Goal: Information Seeking & Learning: Learn about a topic

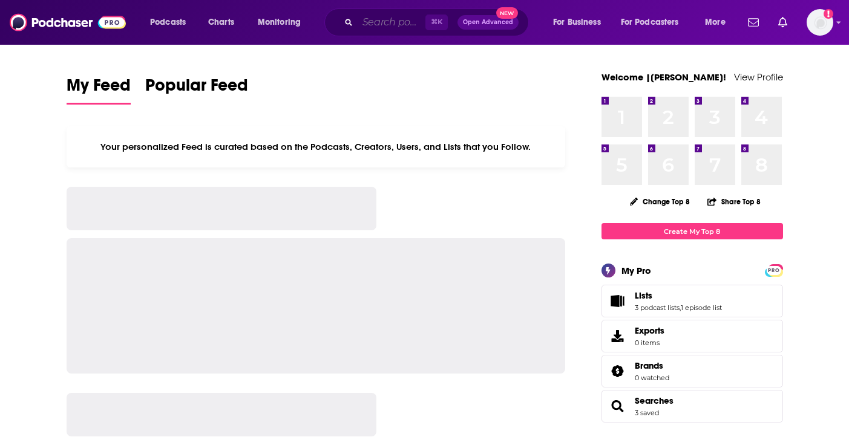
click at [374, 20] on input "Search podcasts, credits, & more..." at bounding box center [391, 22] width 68 height 19
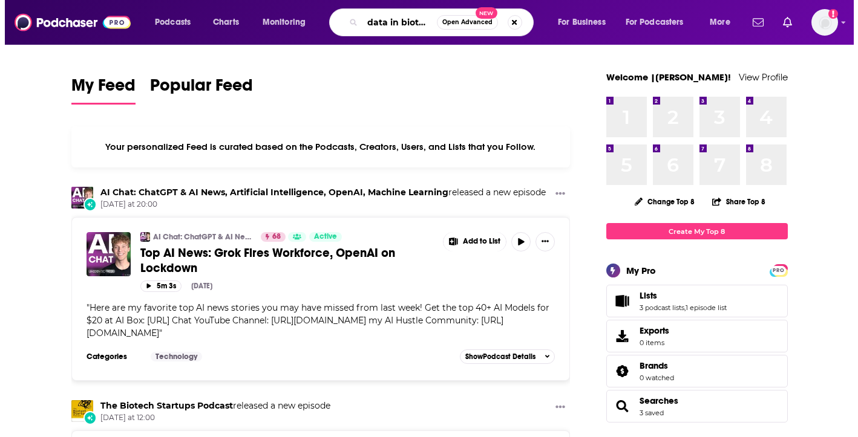
scroll to position [0, 3]
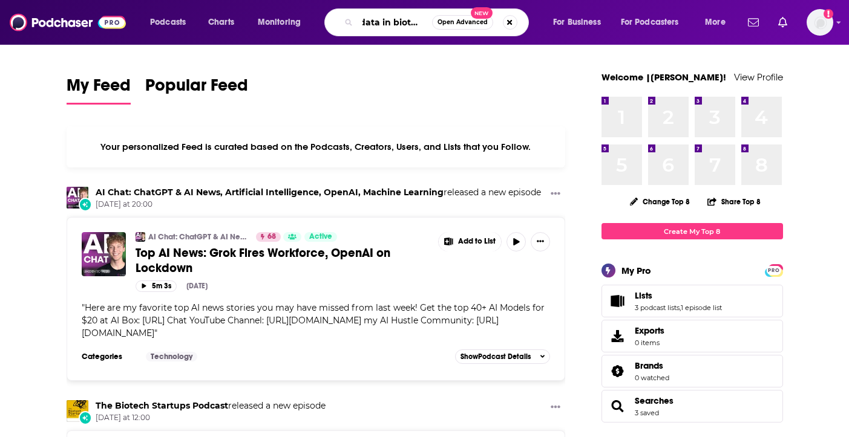
type input "data in biotech"
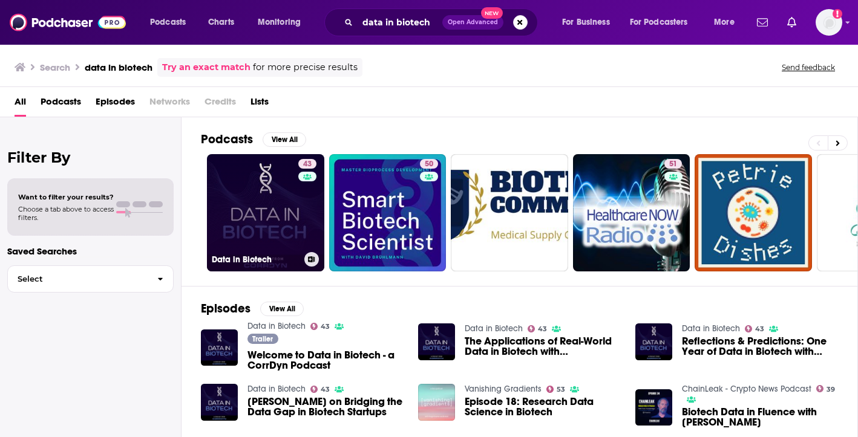
click at [272, 195] on link "43 Data in Biotech" at bounding box center [265, 212] width 117 height 117
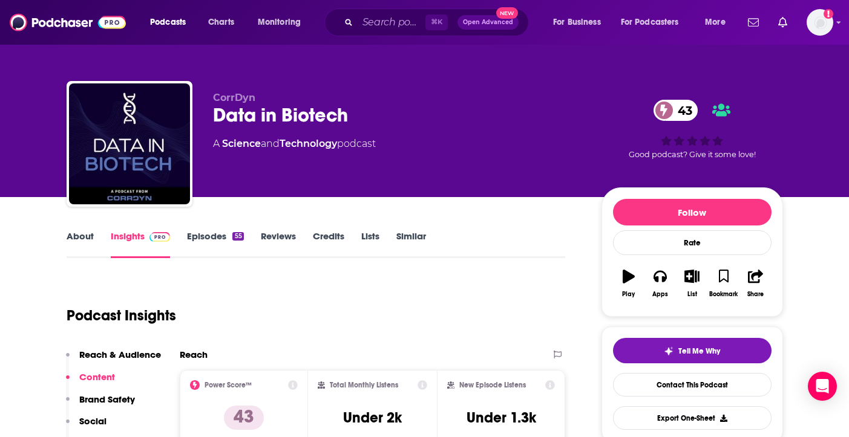
click at [214, 229] on div "About Insights Episodes 55 Reviews Credits Lists Similar" at bounding box center [316, 244] width 499 height 30
click at [218, 233] on link "Episodes 55" at bounding box center [215, 244] width 56 height 28
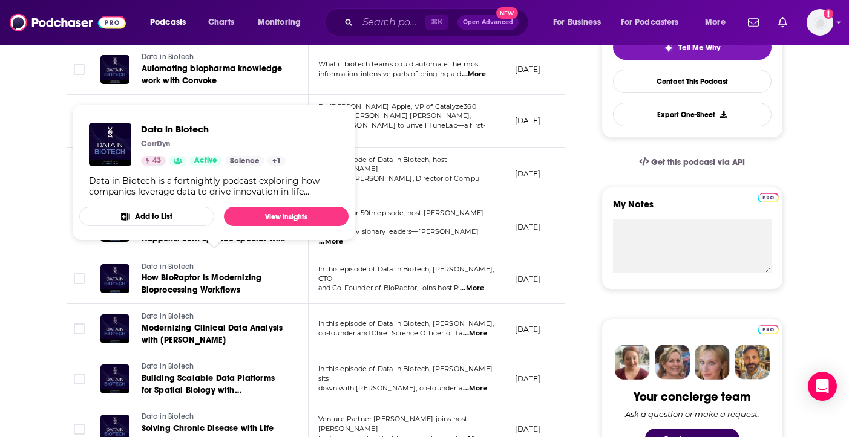
scroll to position [303, 0]
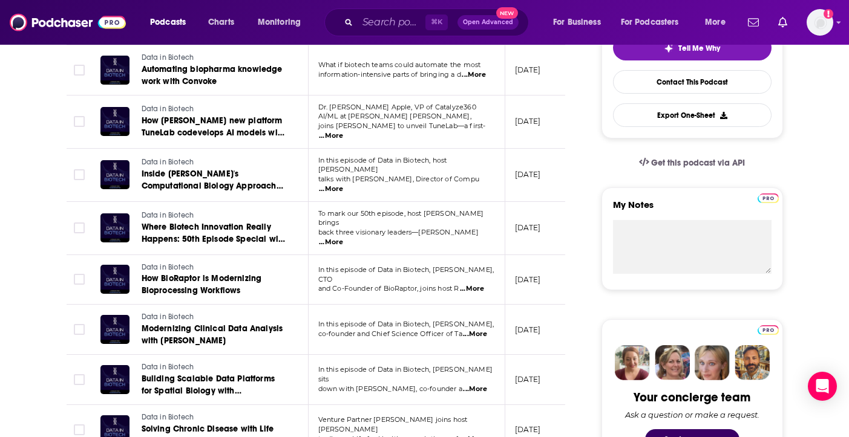
click at [486, 74] on span "...More" at bounding box center [473, 75] width 24 height 10
click at [296, 175] on td "Data in Biotech Inside Merck's Computational Biology Approach with [PERSON_NAME]" at bounding box center [200, 175] width 218 height 53
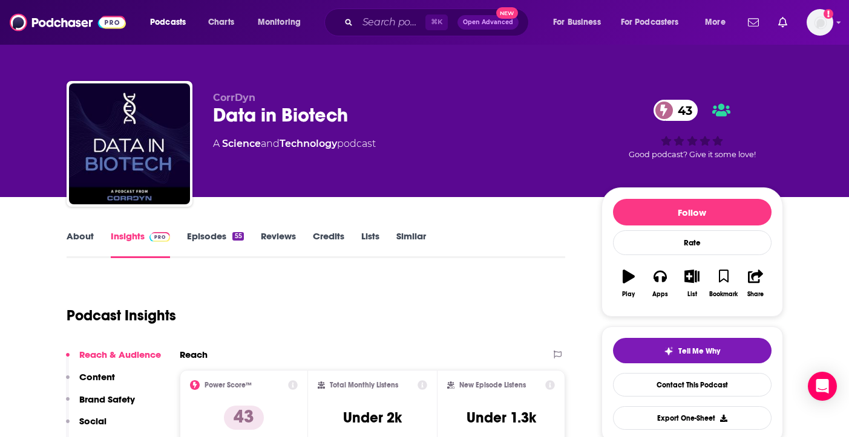
scroll to position [2, 0]
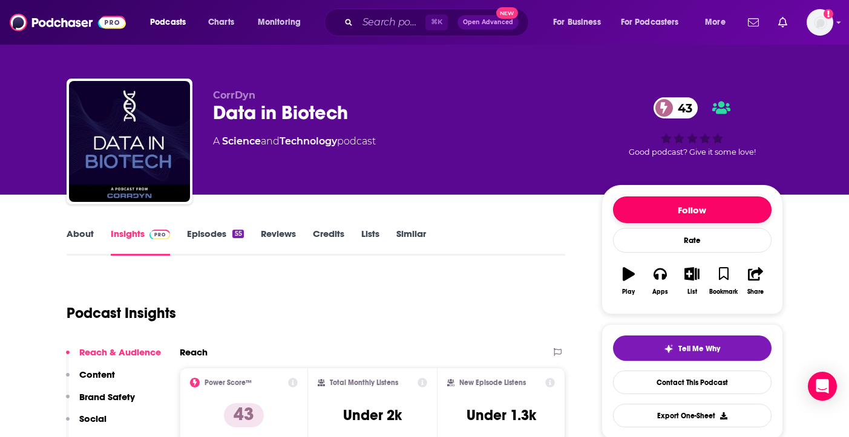
click at [668, 210] on button "Follow" at bounding box center [692, 210] width 158 height 27
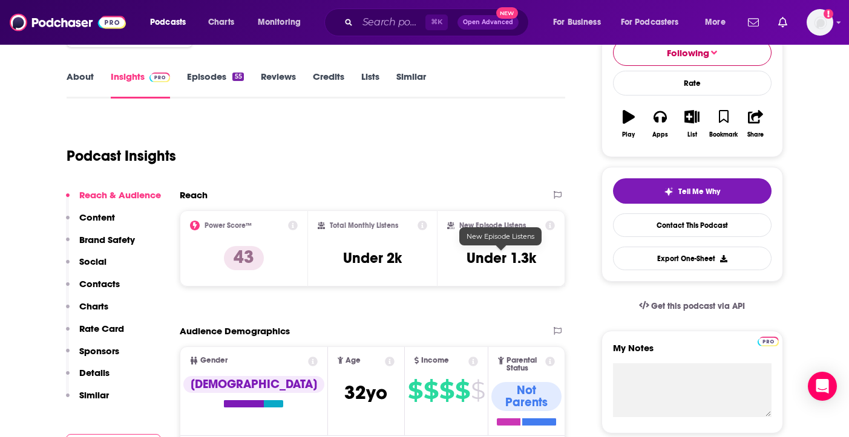
scroll to position [77, 0]
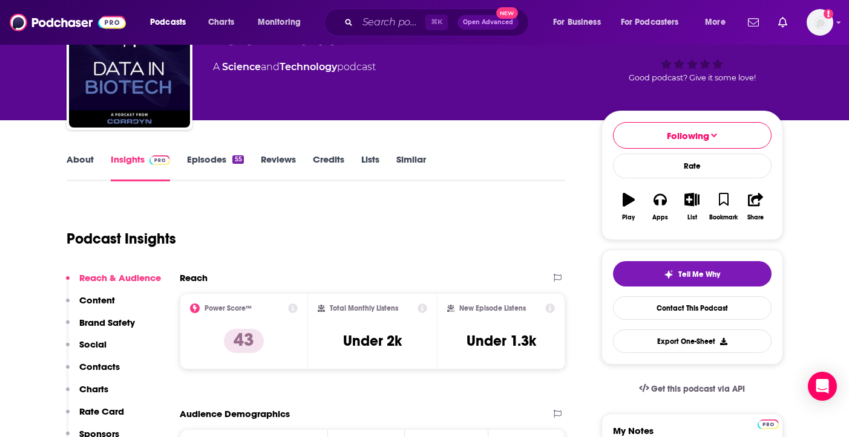
click at [210, 160] on link "Episodes 55" at bounding box center [215, 168] width 56 height 28
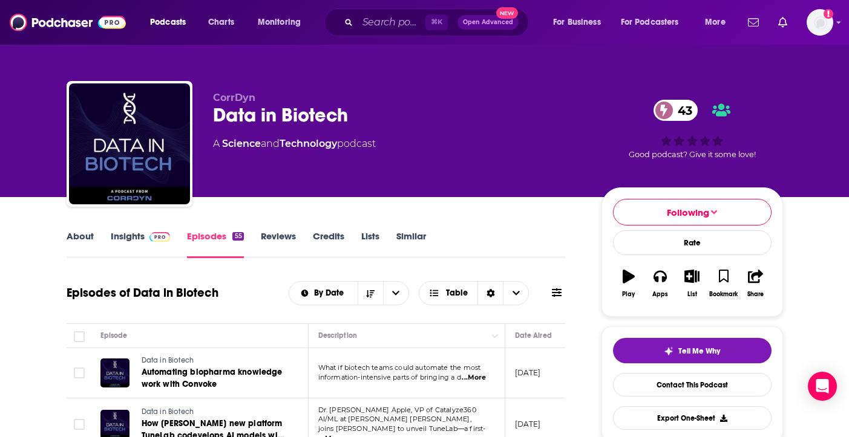
click at [147, 241] on span at bounding box center [158, 235] width 26 height 11
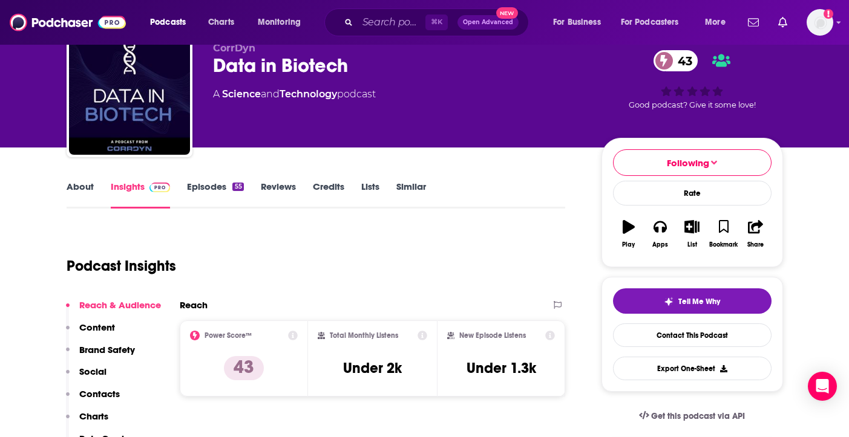
scroll to position [40, 0]
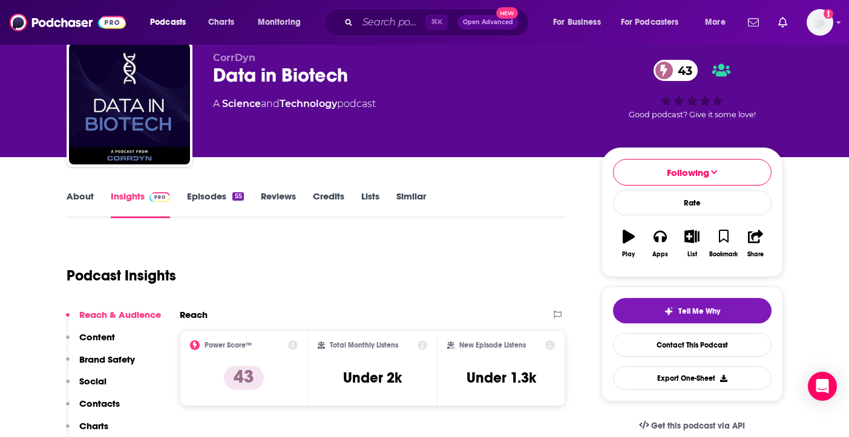
click at [228, 203] on link "Episodes 55" at bounding box center [215, 205] width 56 height 28
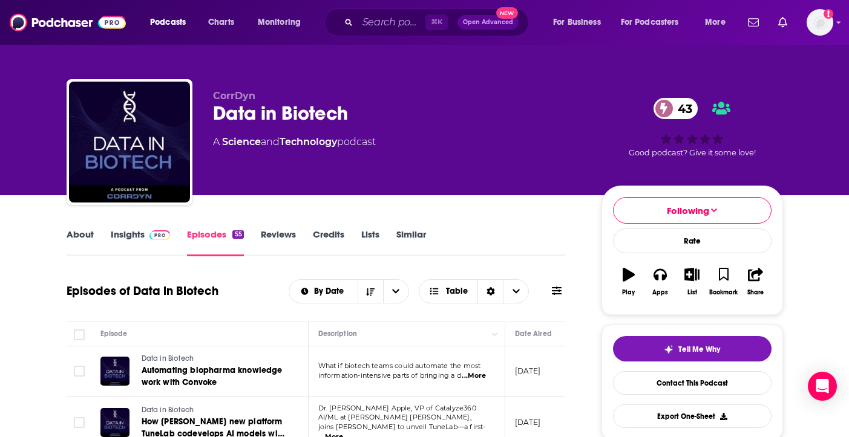
scroll to position [2, 0]
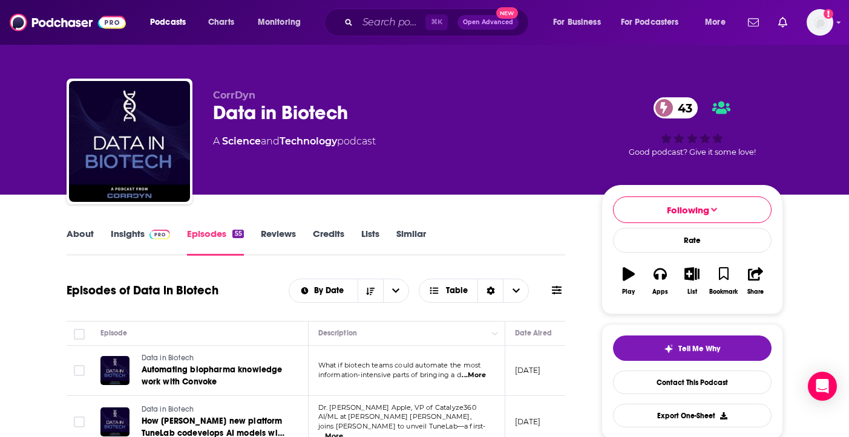
click at [132, 238] on link "Insights" at bounding box center [141, 242] width 60 height 28
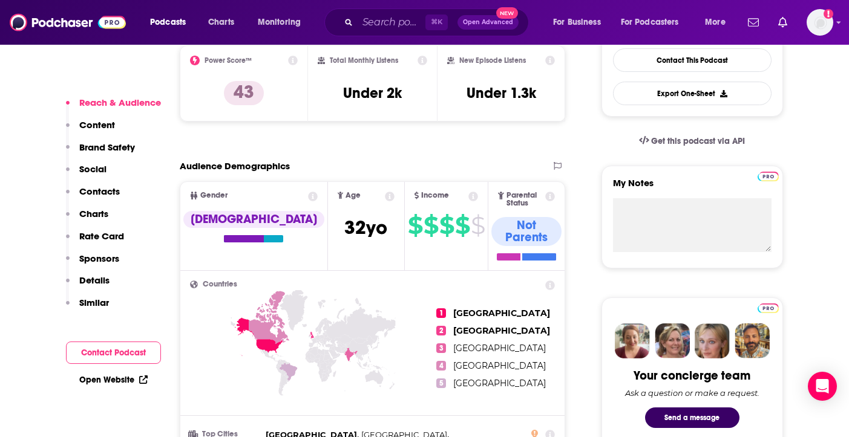
scroll to position [325, 0]
click at [656, 103] on button "Export One-Sheet" at bounding box center [692, 93] width 158 height 24
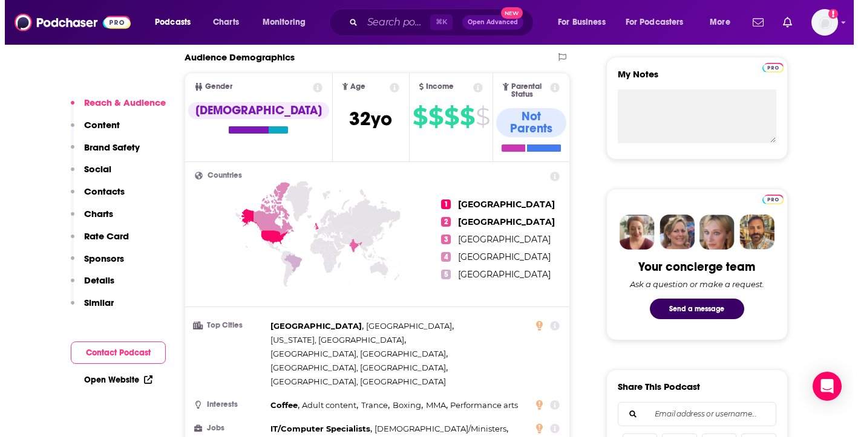
scroll to position [0, 0]
